Goal: Check status: Check status

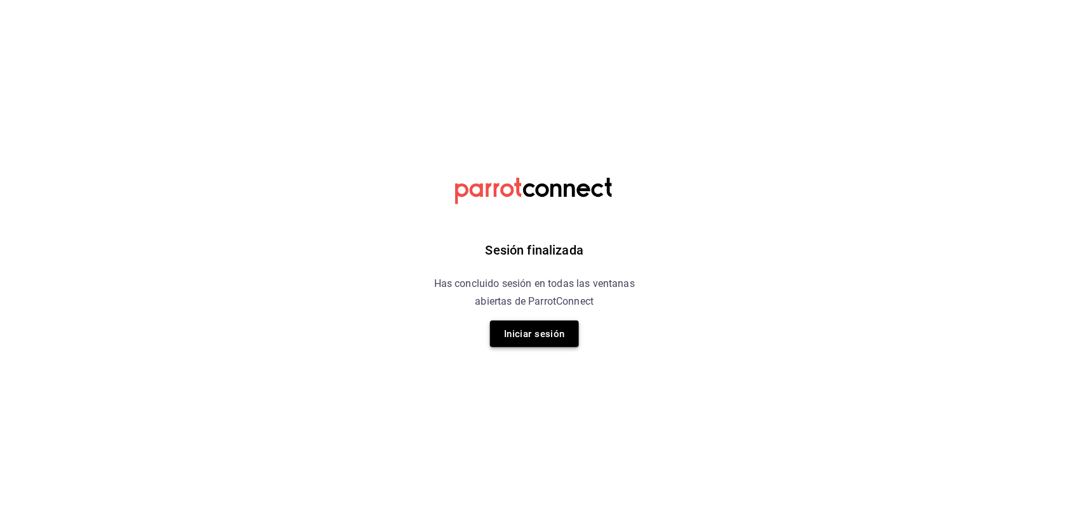
click at [538, 335] on button "Iniciar sesión" at bounding box center [534, 334] width 89 height 27
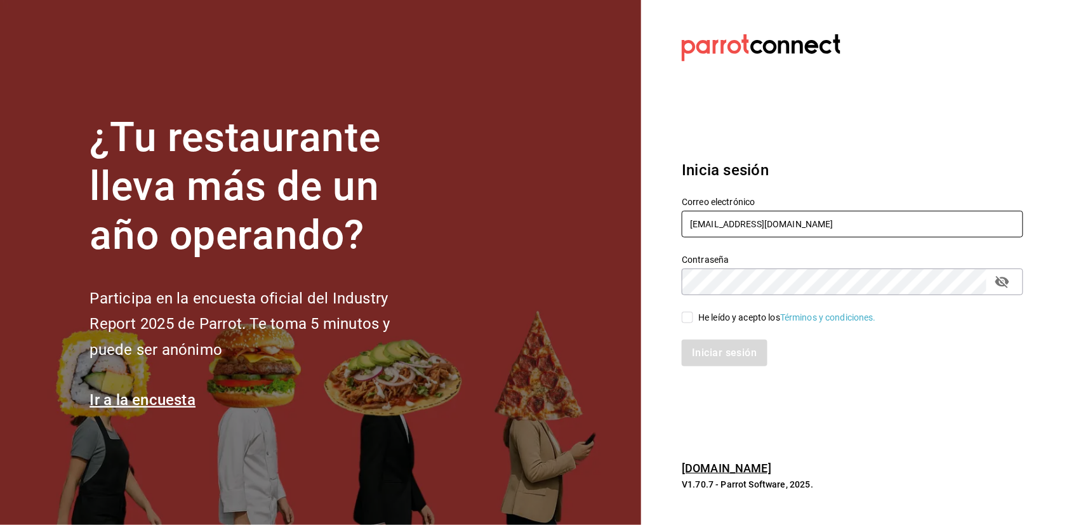
type input "gallardomiguel@gmail.com"
click at [689, 318] on input "He leído y acepto los Términos y condiciones." at bounding box center [687, 317] width 11 height 11
checkbox input "true"
click at [713, 354] on button "Iniciar sesión" at bounding box center [725, 353] width 86 height 27
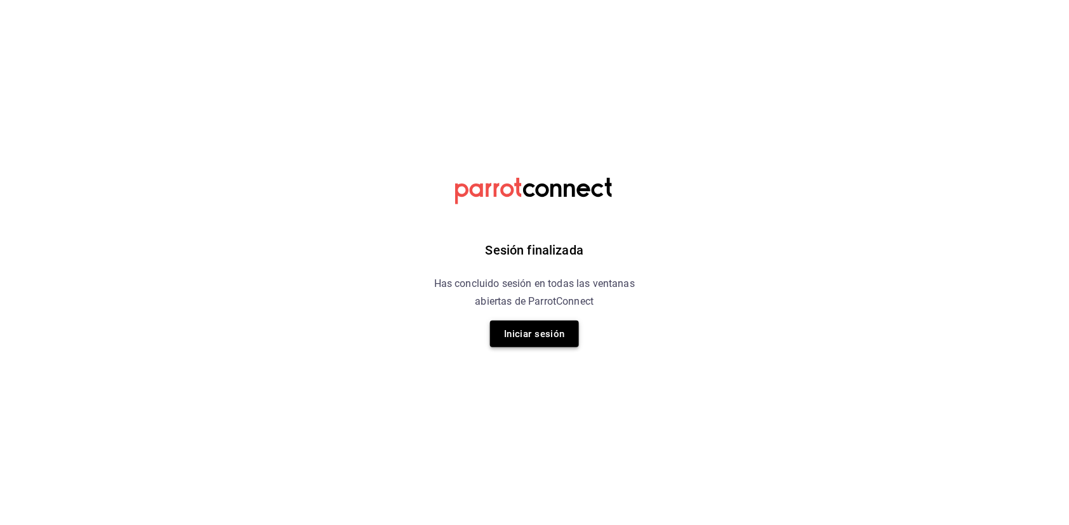
click at [532, 342] on button "Iniciar sesión" at bounding box center [534, 334] width 89 height 27
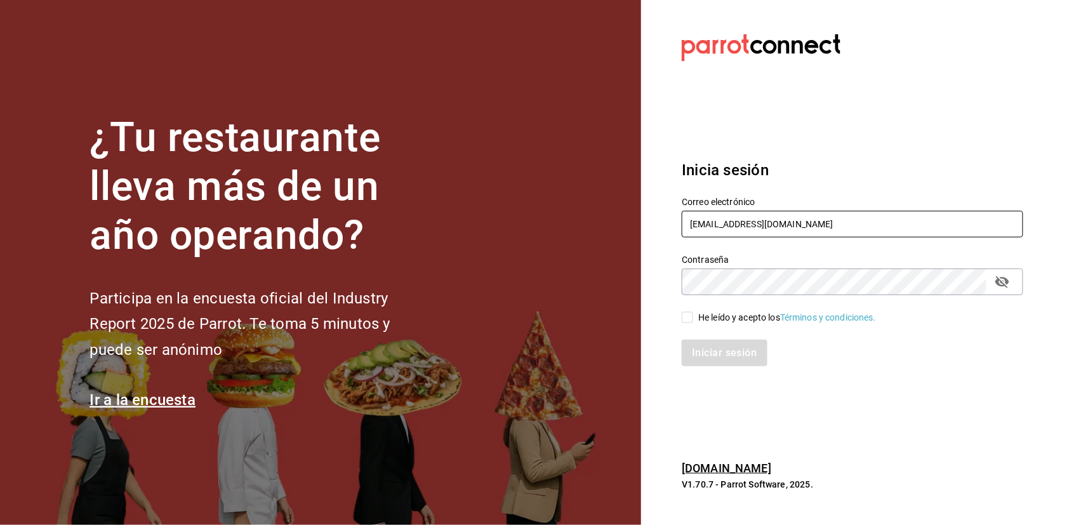
type input "gallardomiguel@gmail.com"
click at [689, 319] on input "He leído y acepto los Términos y condiciones." at bounding box center [687, 317] width 11 height 11
checkbox input "true"
click at [713, 352] on button "Iniciar sesión" at bounding box center [725, 353] width 86 height 27
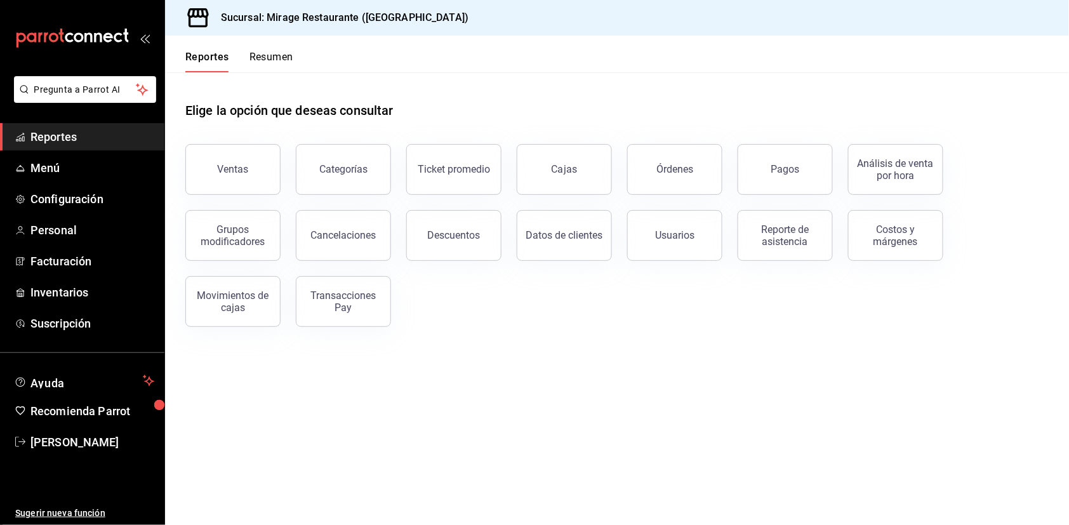
click at [272, 62] on button "Resumen" at bounding box center [271, 62] width 44 height 22
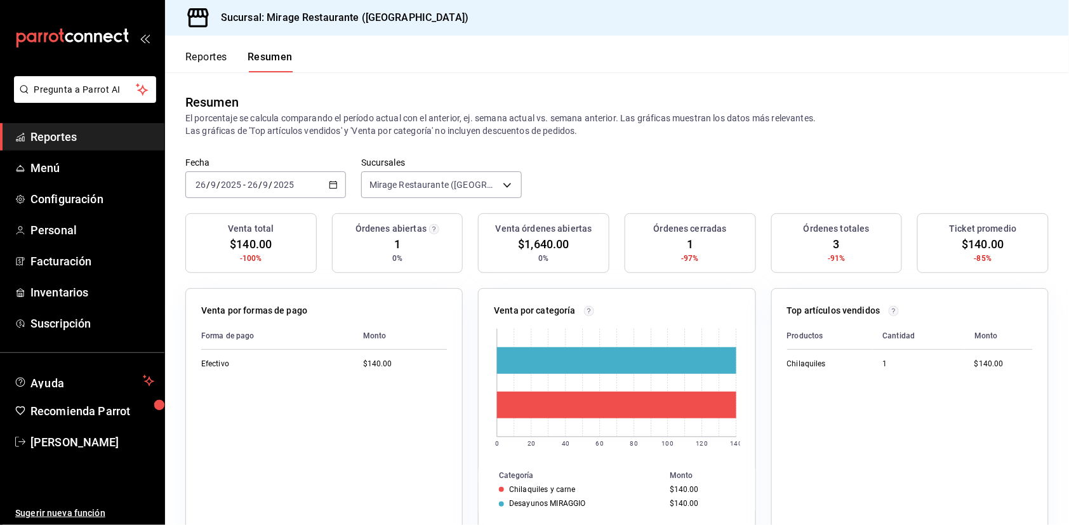
click at [215, 66] on button "Reportes" at bounding box center [206, 62] width 42 height 22
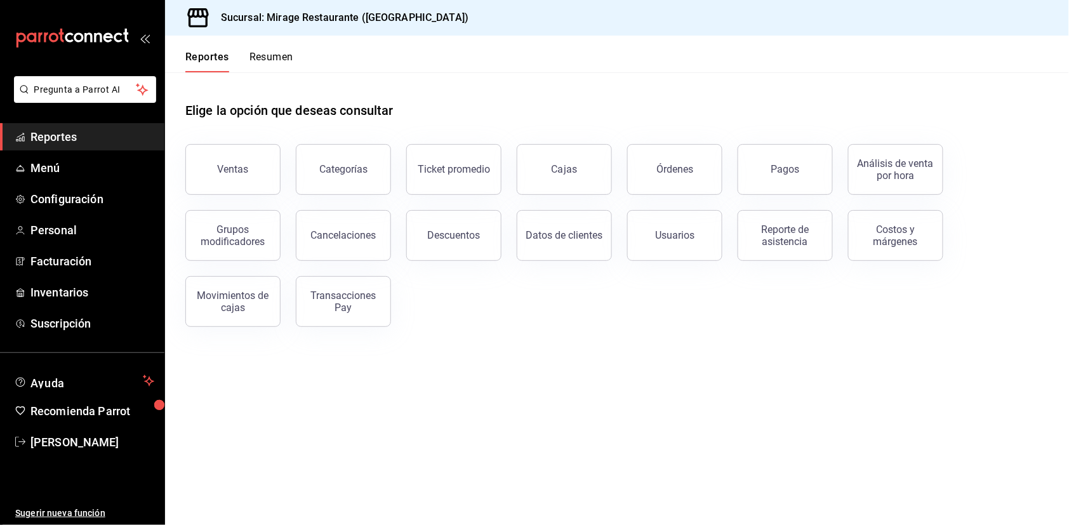
click at [261, 60] on button "Resumen" at bounding box center [271, 62] width 44 height 22
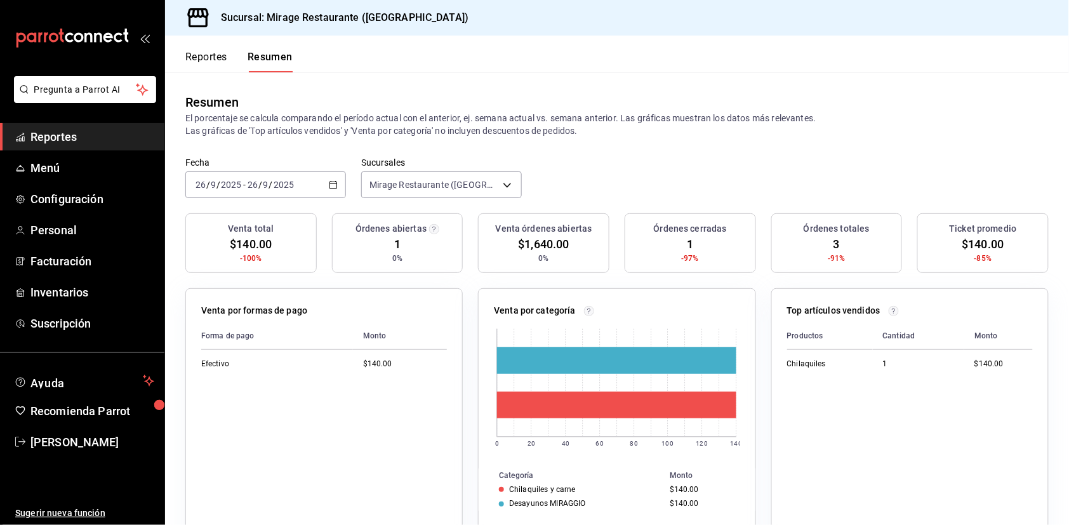
click at [195, 58] on button "Reportes" at bounding box center [206, 62] width 42 height 22
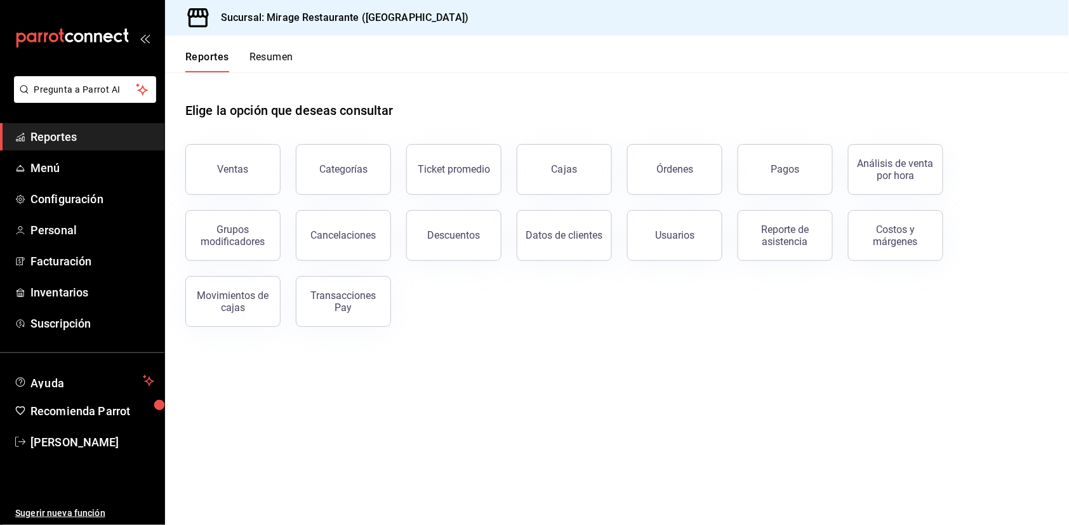
click at [284, 53] on button "Resumen" at bounding box center [271, 62] width 44 height 22
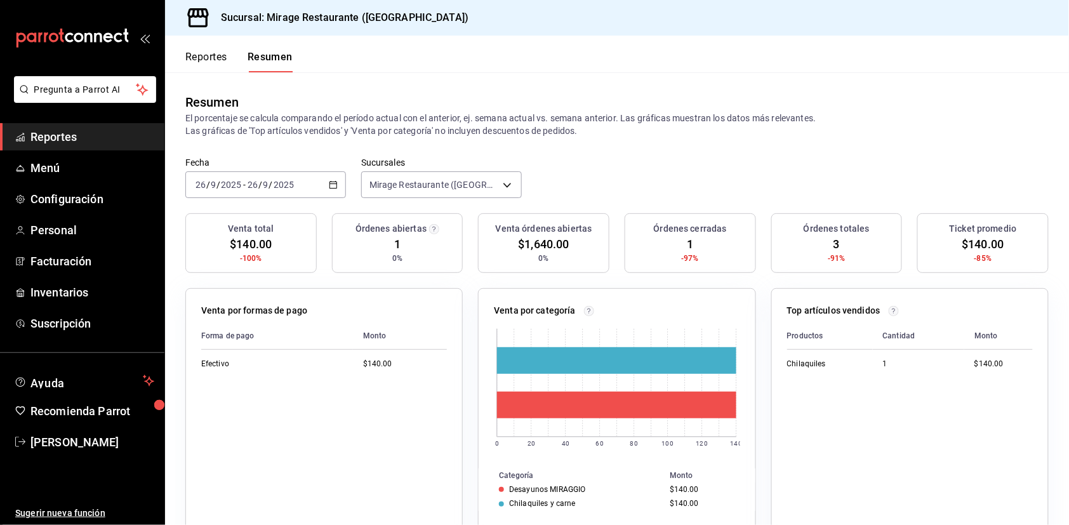
click at [91, 132] on span "Reportes" at bounding box center [92, 136] width 124 height 17
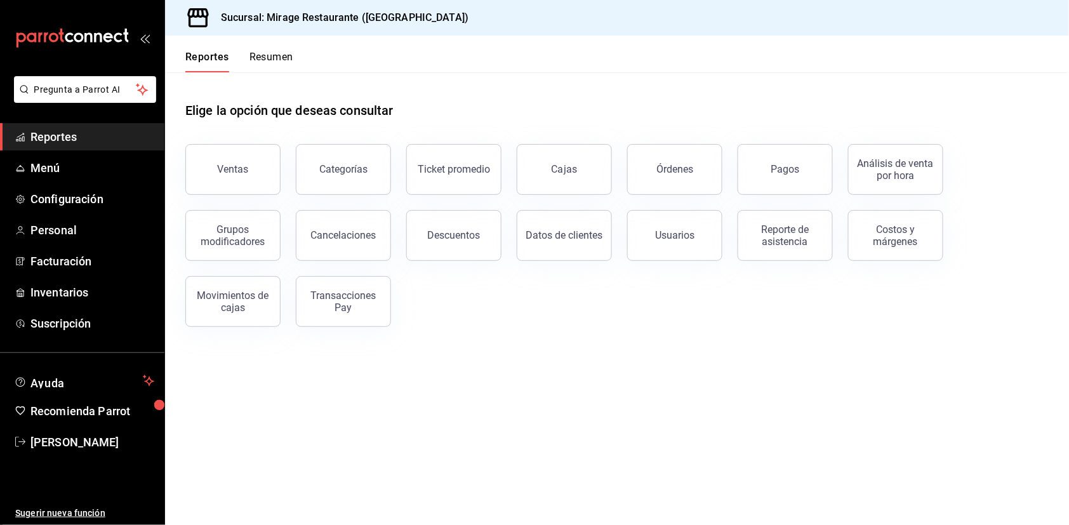
click at [294, 55] on header "Reportes Resumen" at bounding box center [617, 54] width 904 height 37
click at [276, 55] on button "Resumen" at bounding box center [271, 62] width 44 height 22
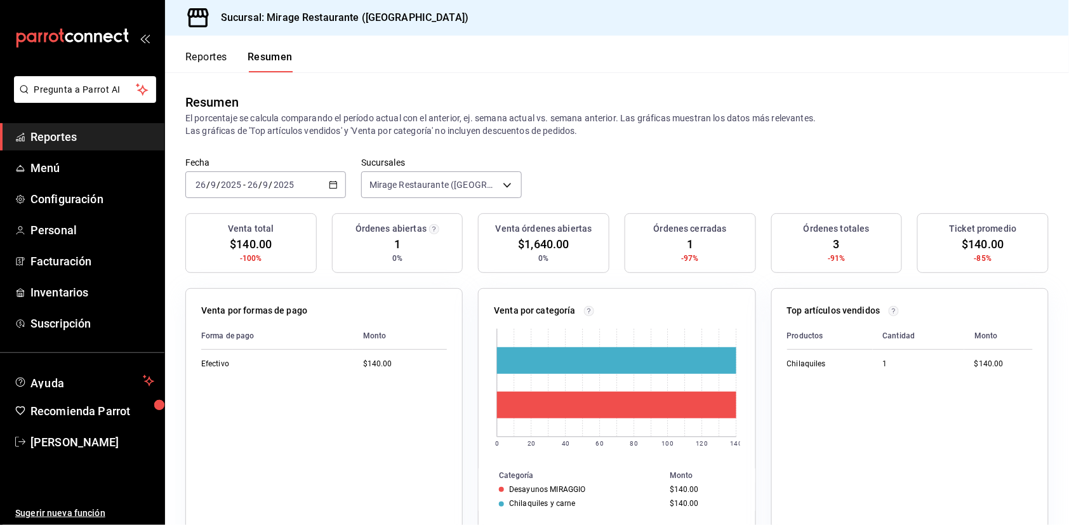
click at [74, 131] on span "Reportes" at bounding box center [92, 136] width 124 height 17
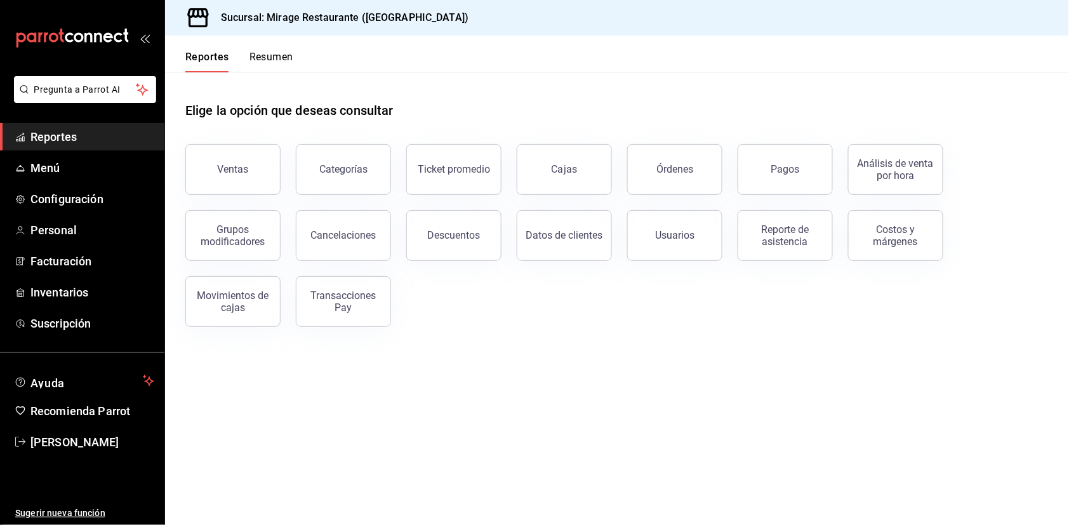
click at [276, 53] on button "Resumen" at bounding box center [271, 62] width 44 height 22
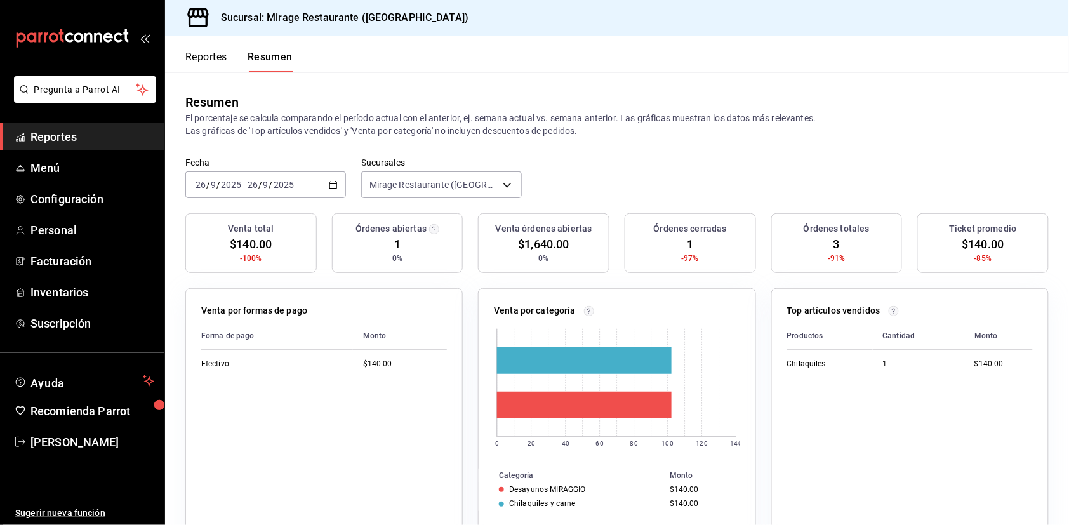
click at [307, 187] on div "[DATE] [DATE] - [DATE] [DATE]" at bounding box center [265, 184] width 161 height 27
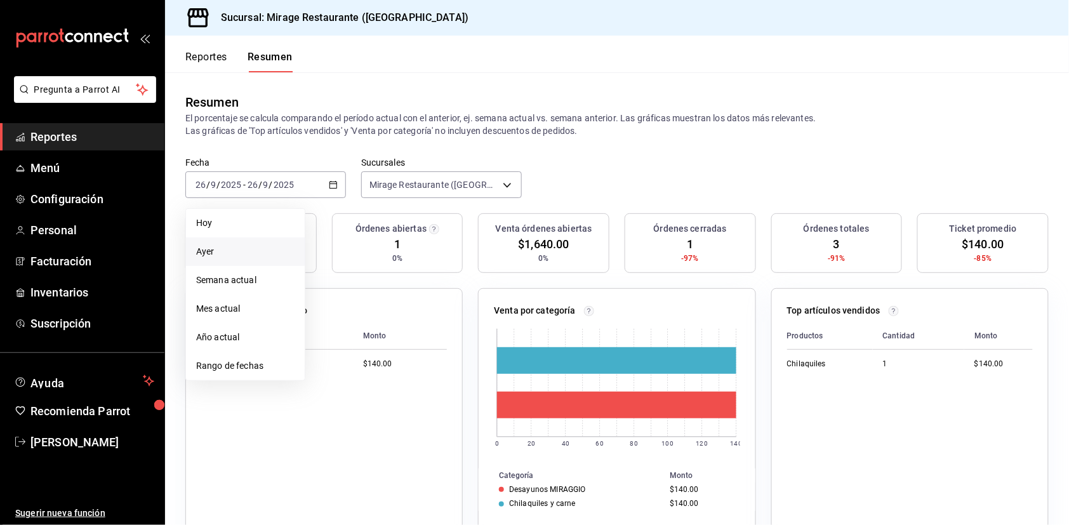
click at [263, 245] on span "Ayer" at bounding box center [245, 251] width 98 height 13
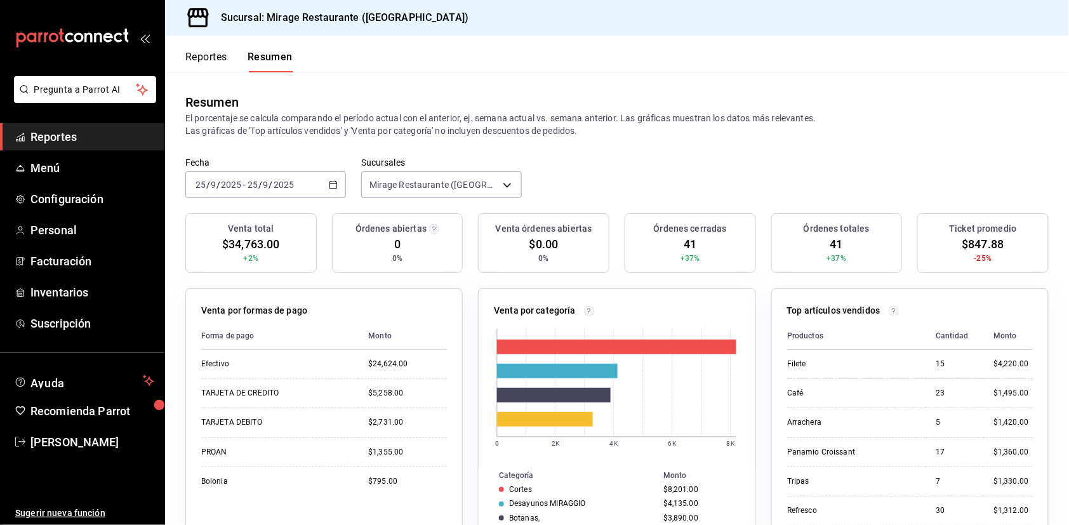
click at [261, 235] on span "$34,763.00" at bounding box center [250, 243] width 57 height 17
click at [261, 239] on span "$34,763.00" at bounding box center [250, 243] width 57 height 17
click at [260, 241] on span "$34,763.00" at bounding box center [250, 243] width 57 height 17
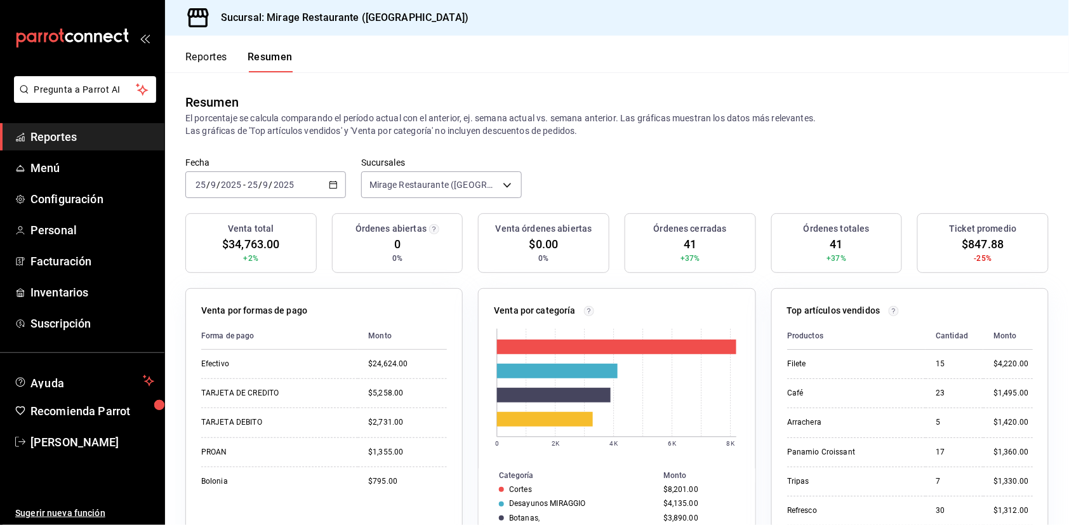
click at [260, 241] on span "$34,763.00" at bounding box center [250, 243] width 57 height 17
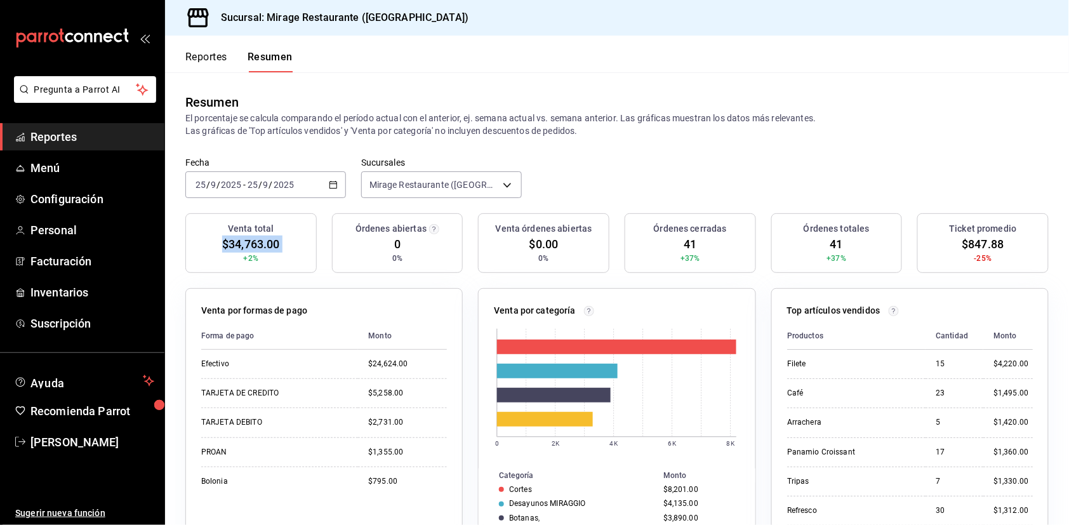
click at [260, 241] on span "$34,763.00" at bounding box center [250, 243] width 57 height 17
